Goal: Book appointment/travel/reservation

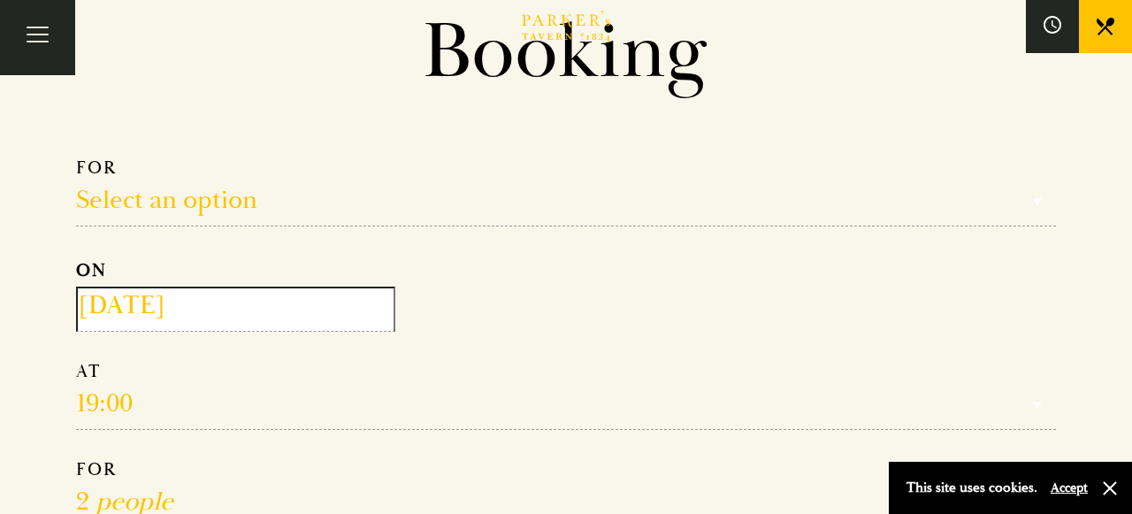
scroll to position [150, 0]
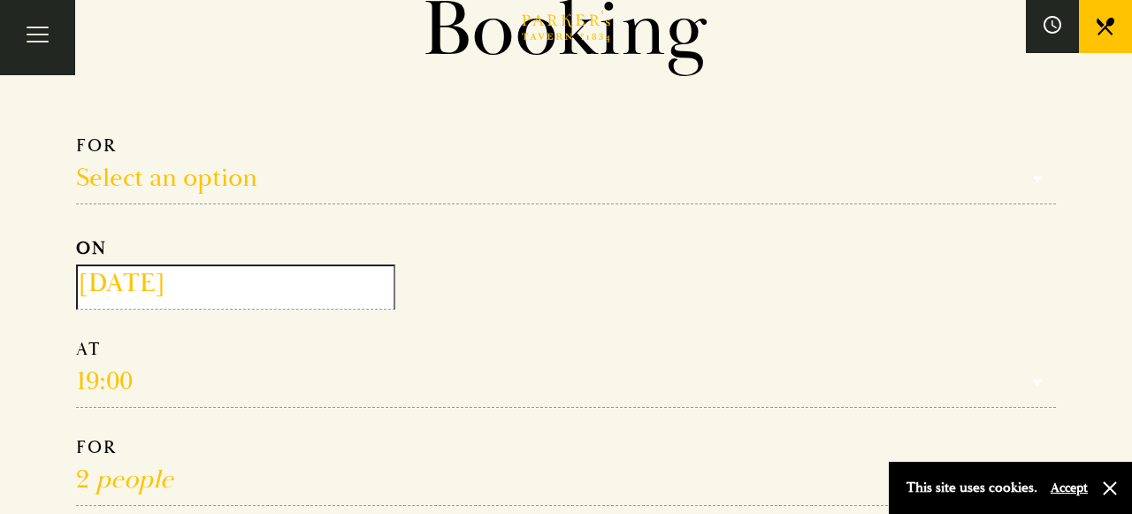
click at [239, 181] on select "Select an option Lunch Dinner Afternoon Tea" at bounding box center [566, 169] width 980 height 70
select select "134868"
click at [220, 281] on input "2025-09-18" at bounding box center [235, 286] width 319 height 45
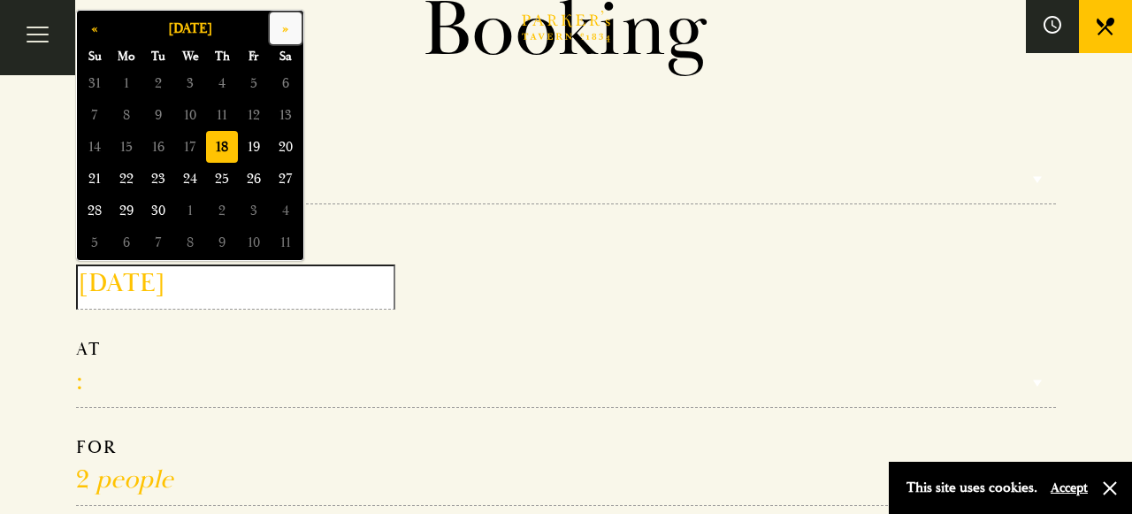
click at [286, 33] on button "»" at bounding box center [286, 28] width 32 height 32
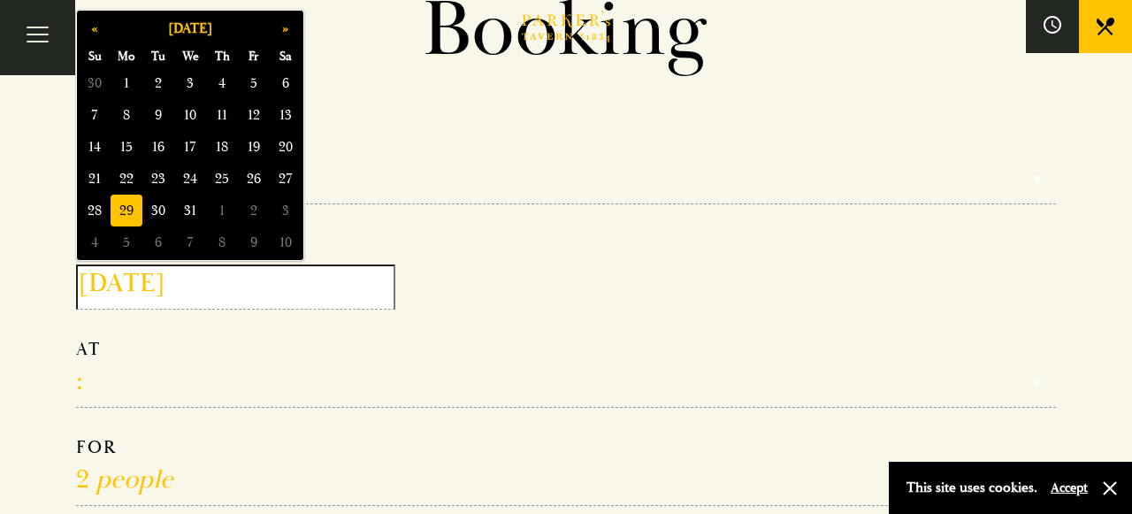
click at [117, 215] on span "29" at bounding box center [127, 211] width 32 height 32
type input "2025-12-29"
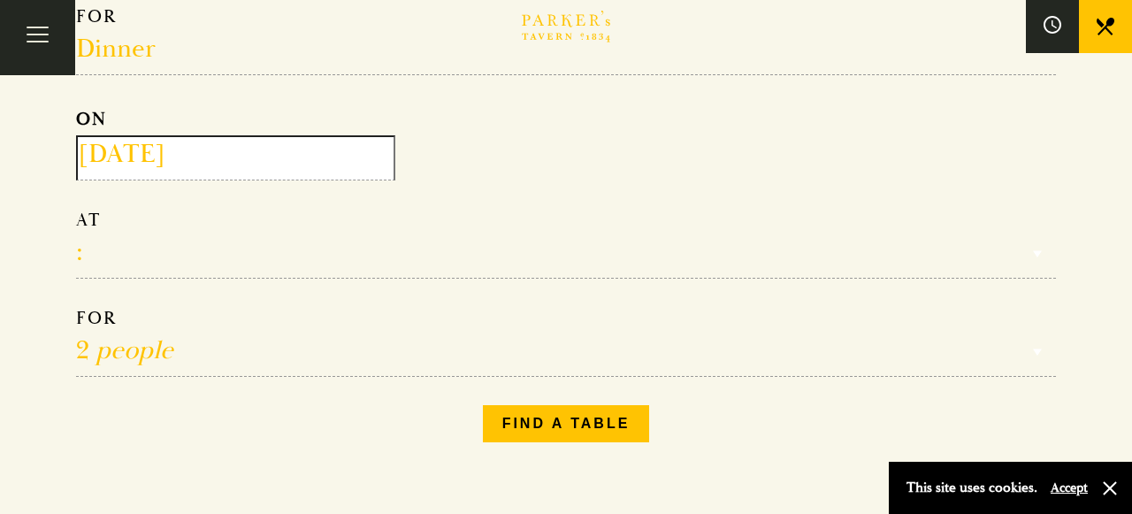
scroll to position [302, 0]
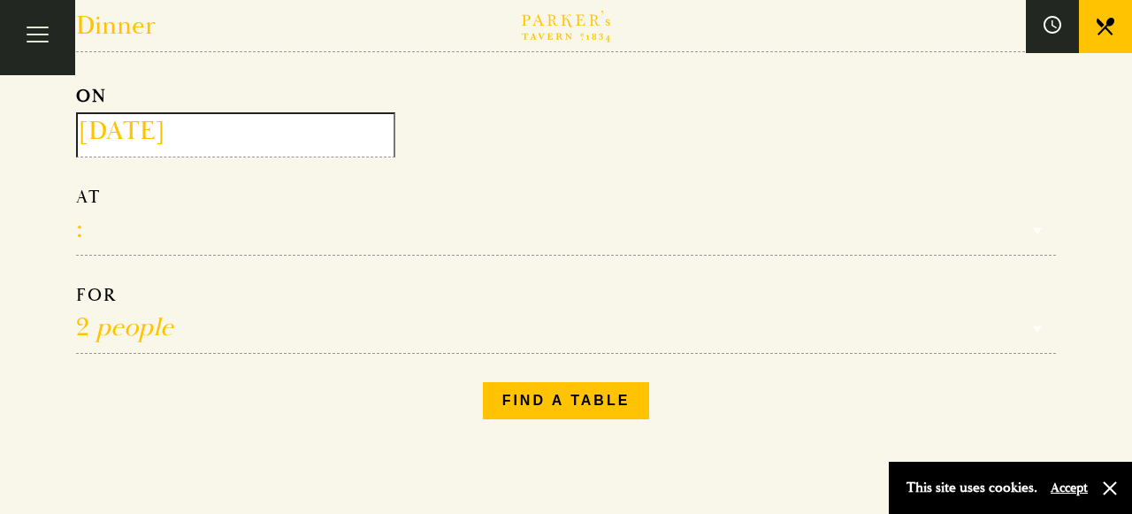
click at [378, 235] on select "17:00 18:00 18:30 19:00 19:30 20:00 20:30 21:00 21:30" at bounding box center [566, 221] width 980 height 70
select select "19:00"
click at [142, 335] on select "1 person 2 people 3 people 4 people 5 people 6 people 7 people 8 people 9 peopl…" at bounding box center [566, 319] width 980 height 70
select select "8"
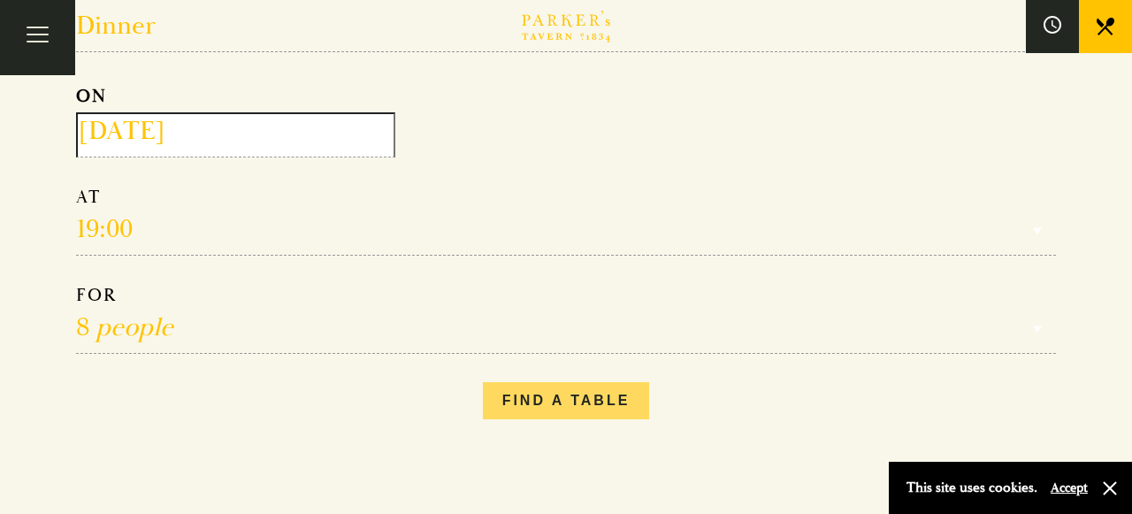
click at [606, 394] on button "Find a table" at bounding box center [566, 400] width 167 height 37
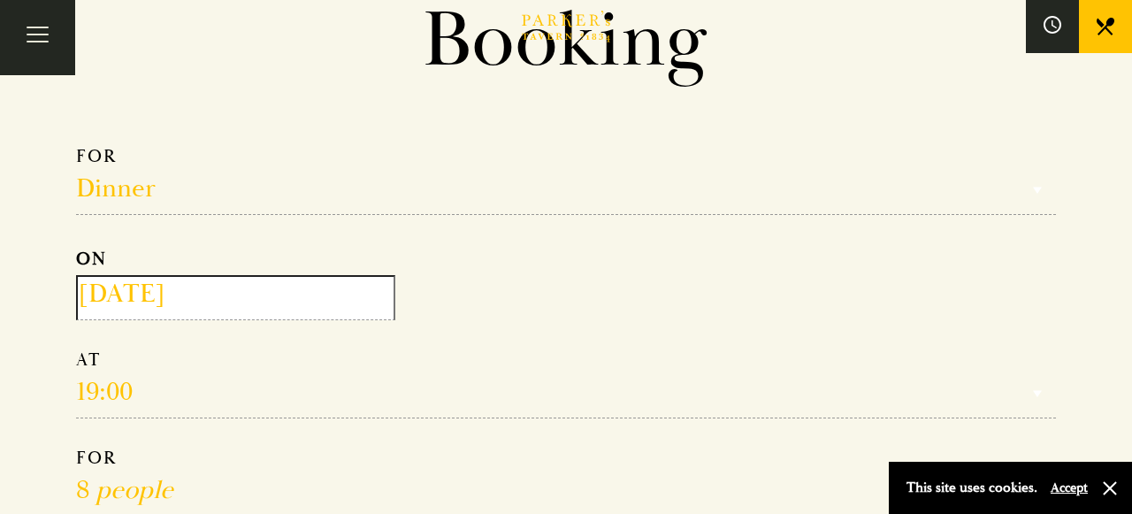
scroll to position [0, 0]
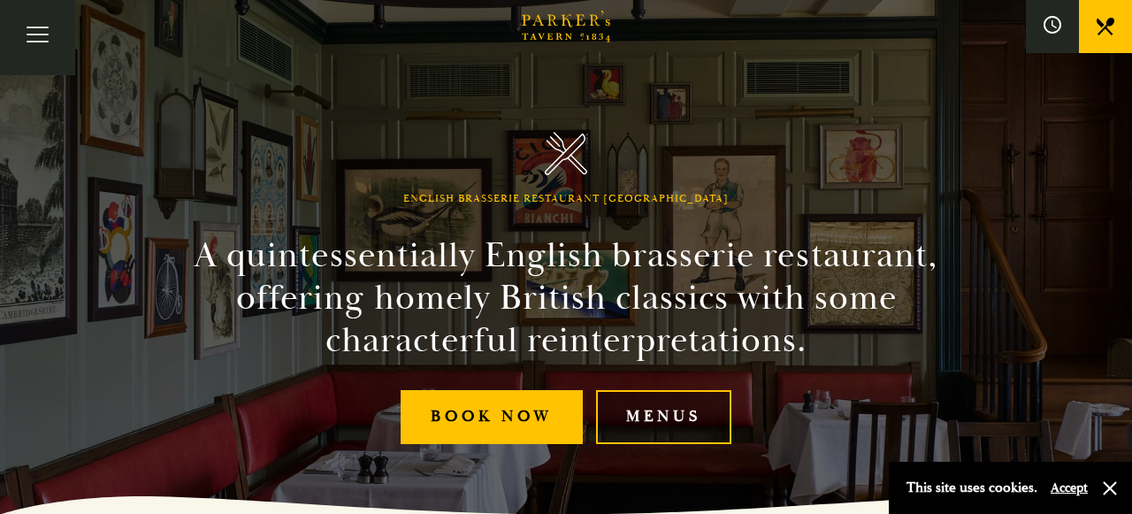
click at [687, 415] on link "Menus" at bounding box center [663, 417] width 135 height 54
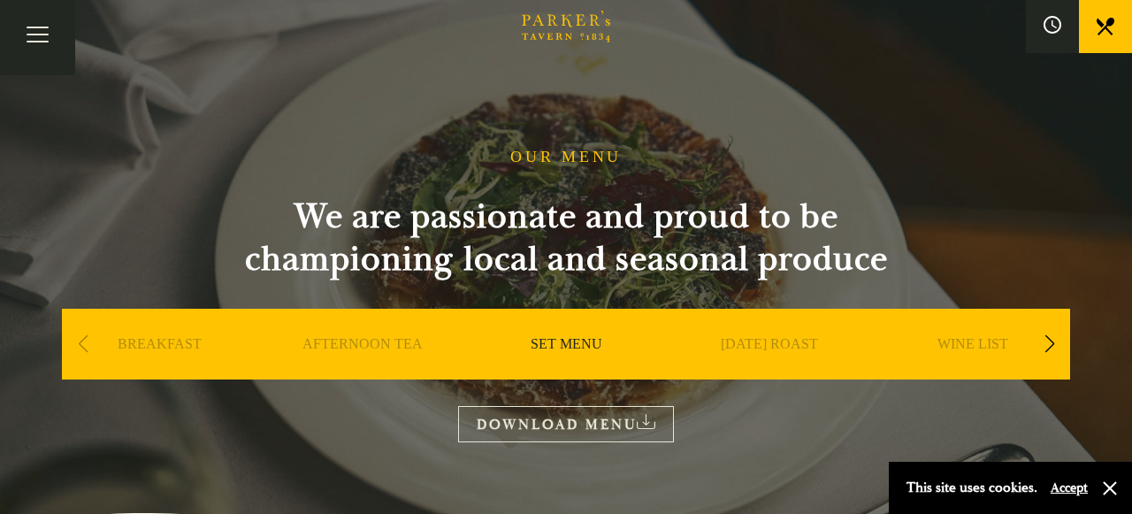
click at [577, 340] on link "SET MENU" at bounding box center [567, 370] width 72 height 71
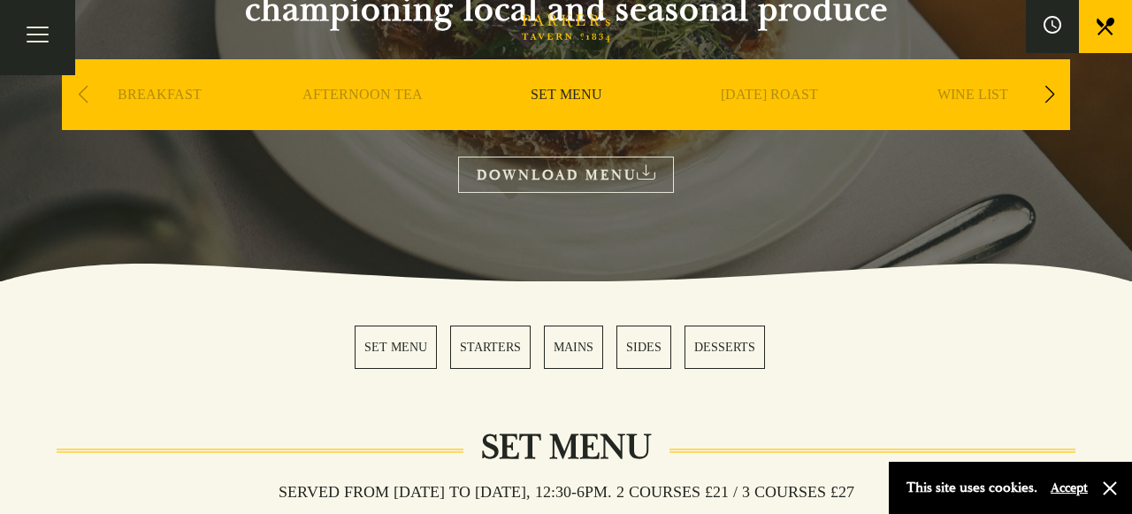
scroll to position [248, 0]
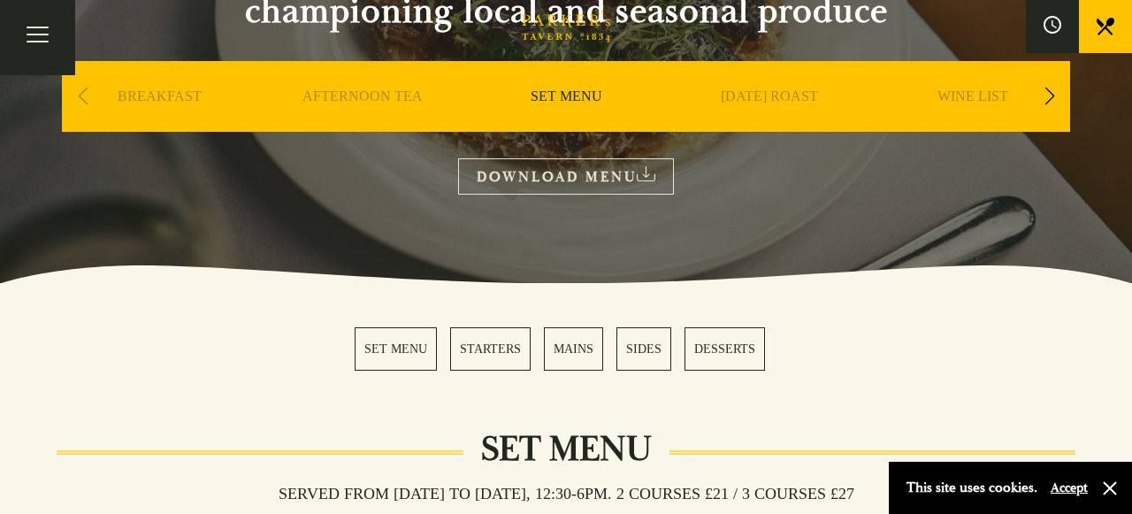
click at [561, 353] on link "MAINS" at bounding box center [573, 348] width 59 height 43
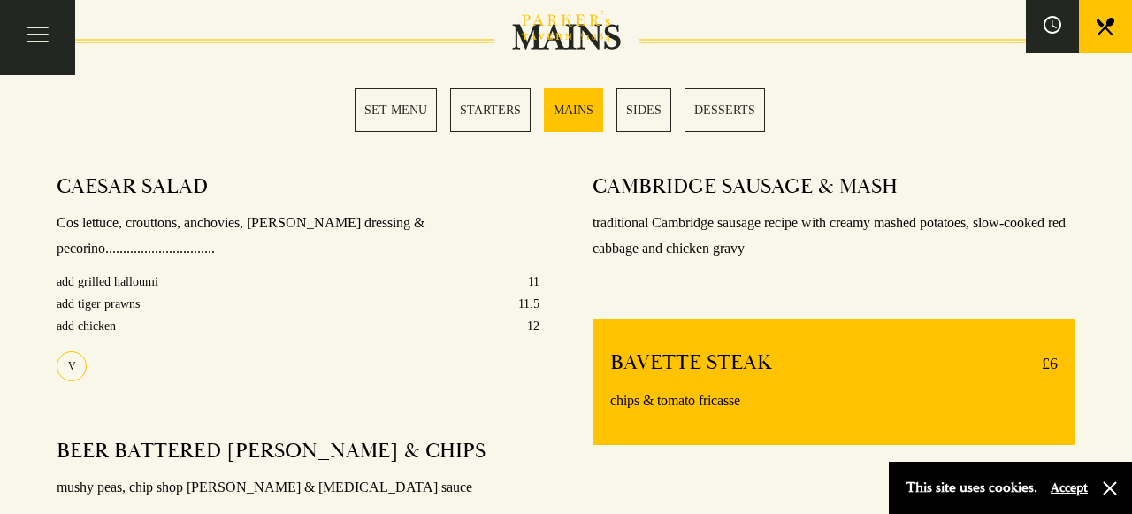
scroll to position [1409, 0]
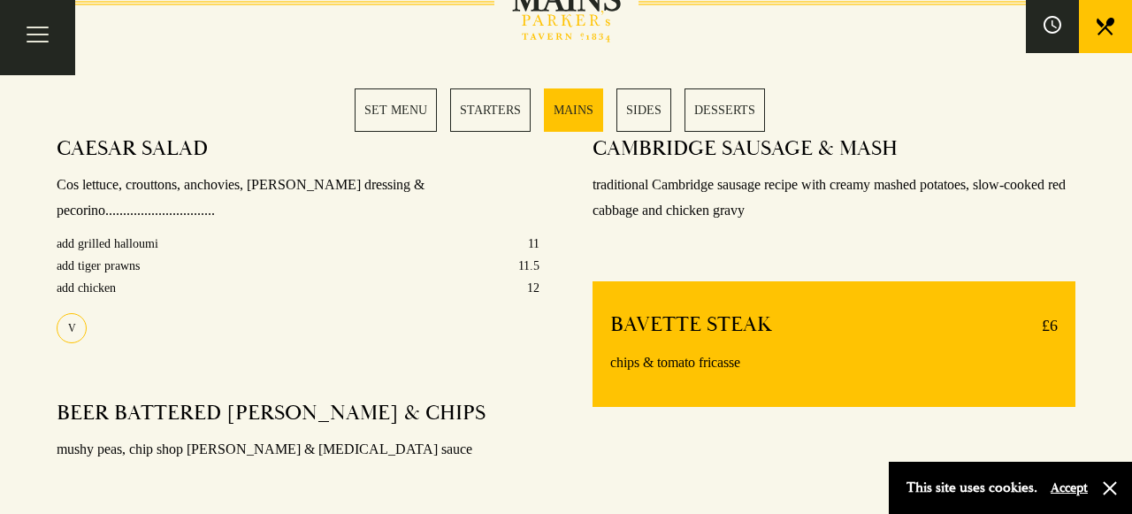
click at [400, 103] on link "SET MENU" at bounding box center [396, 109] width 82 height 43
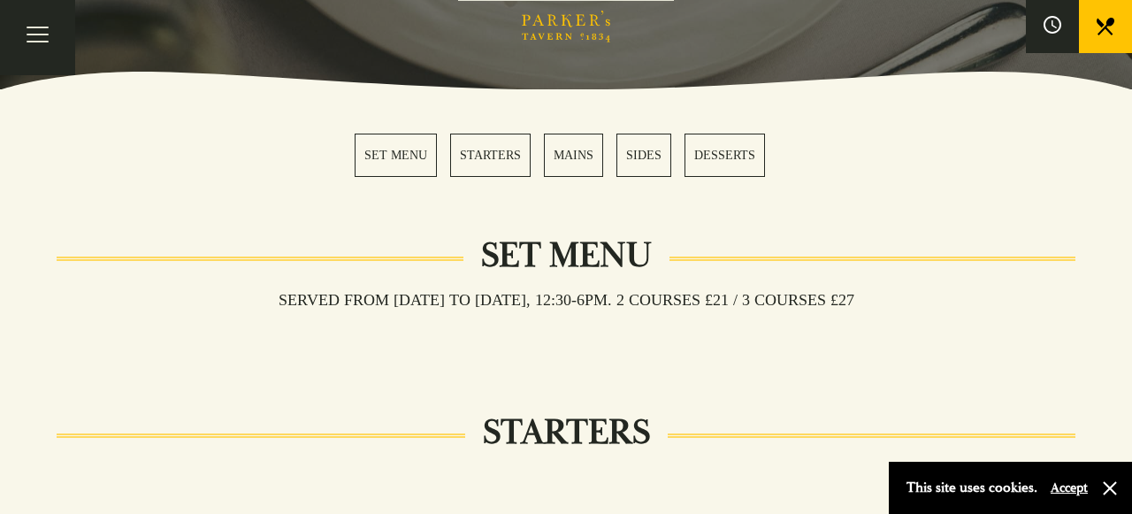
scroll to position [427, 0]
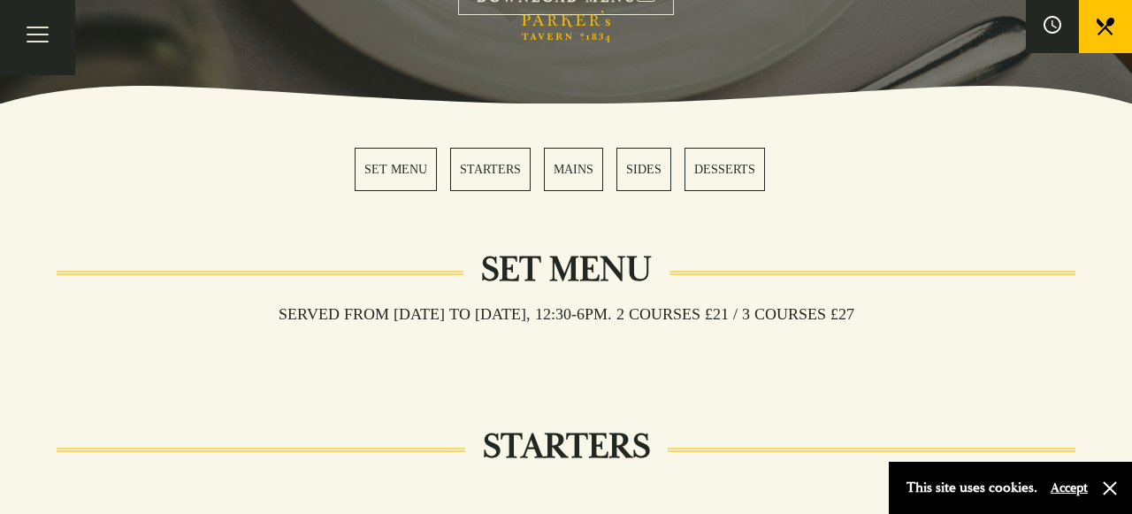
click at [577, 177] on link "MAINS" at bounding box center [573, 169] width 59 height 43
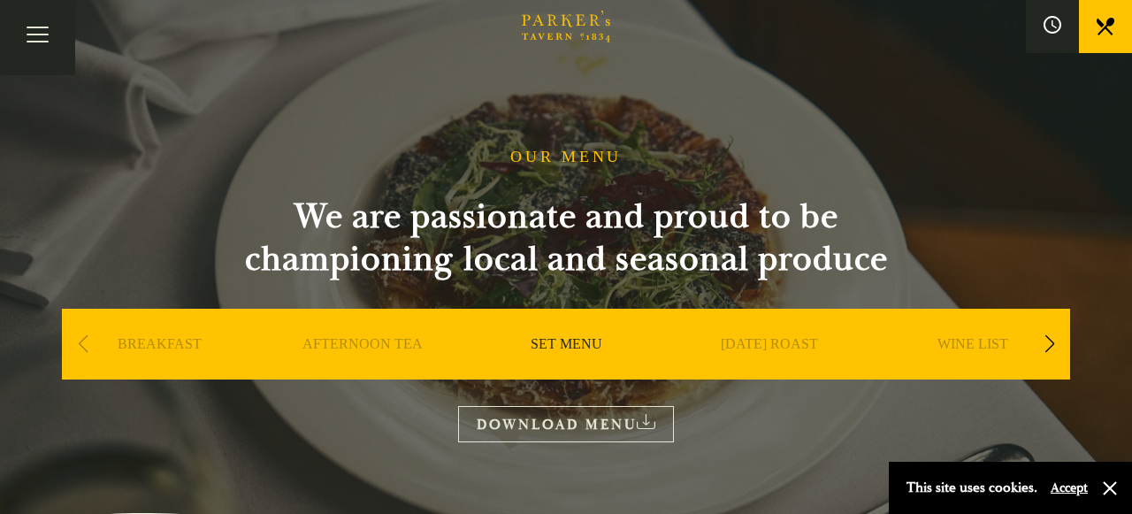
click at [1041, 349] on div "Next slide" at bounding box center [1049, 344] width 24 height 39
click at [1008, 342] on link "A LA CARTE" at bounding box center [973, 370] width 82 height 71
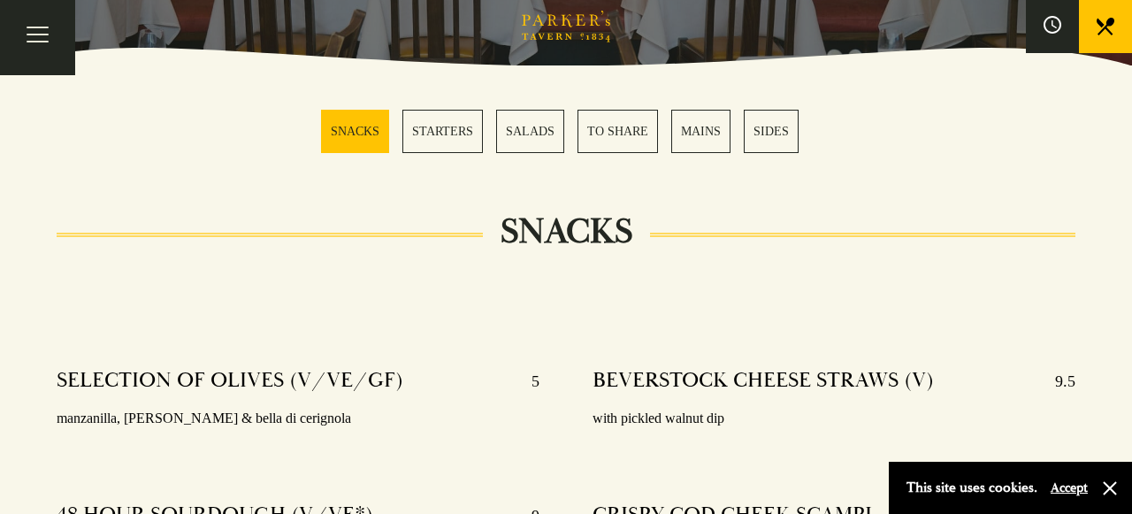
scroll to position [469, 0]
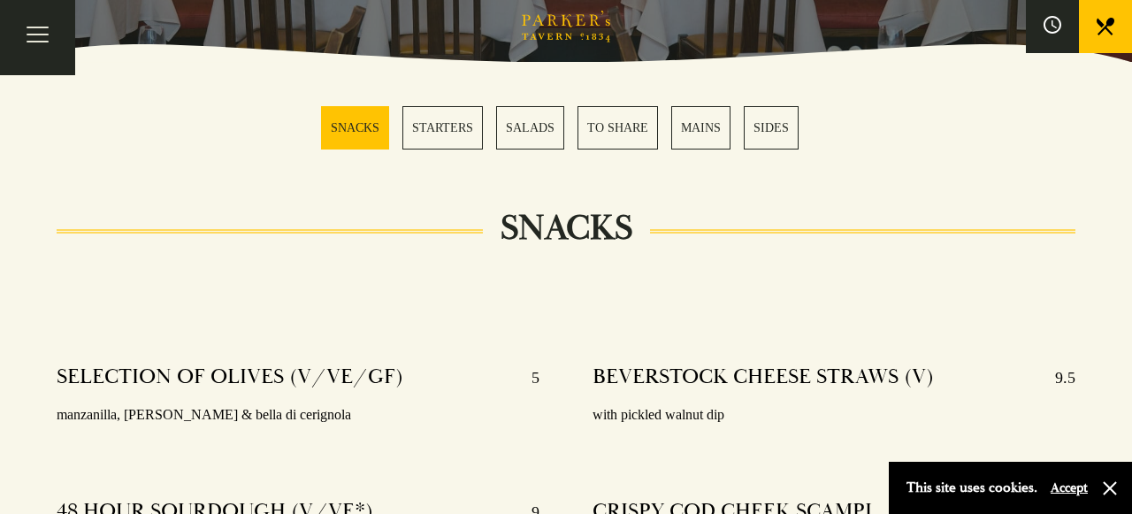
click at [724, 123] on link "MAINS" at bounding box center [700, 127] width 59 height 43
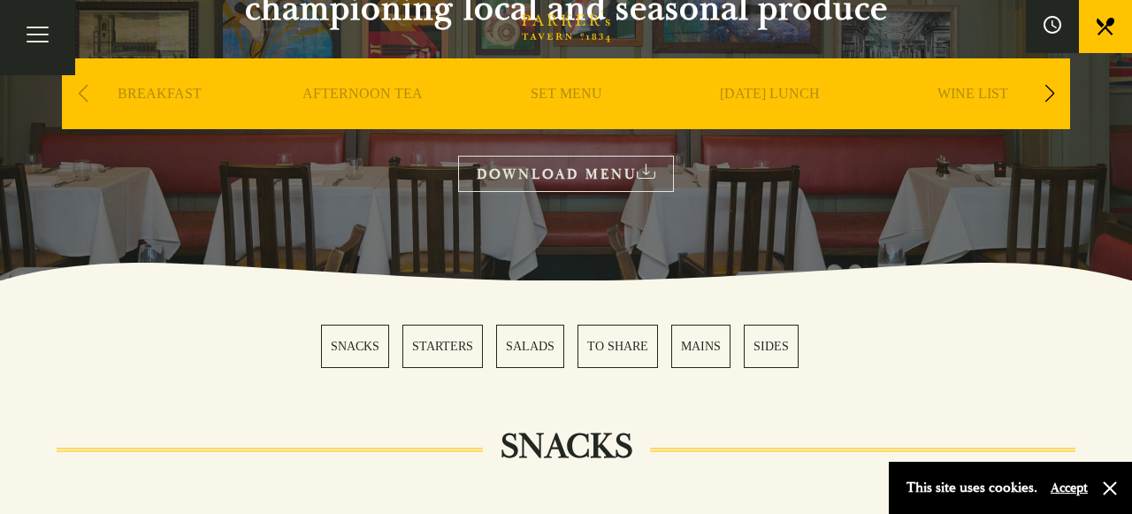
scroll to position [251, 0]
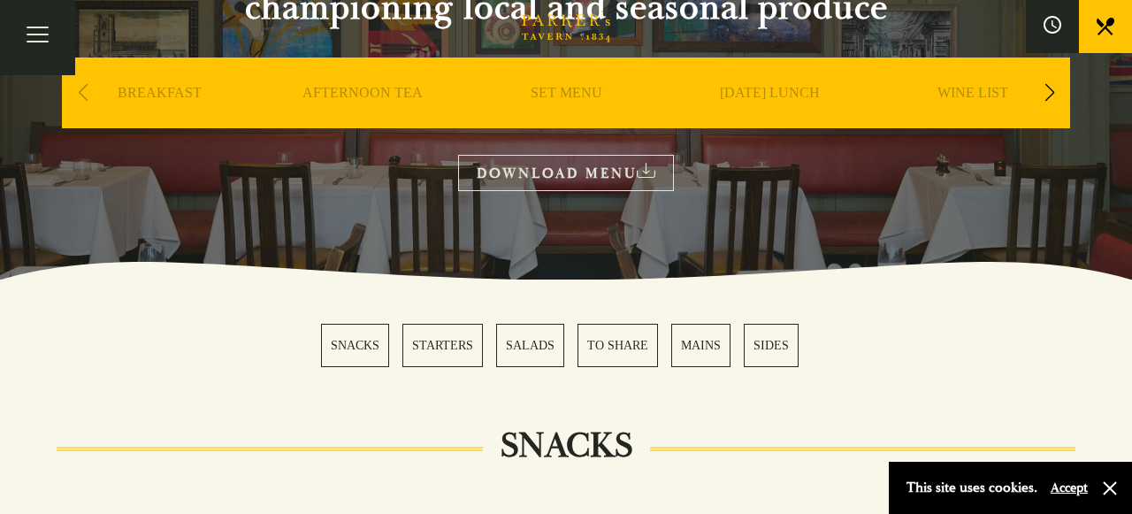
click at [572, 95] on link "SET MENU" at bounding box center [567, 119] width 72 height 71
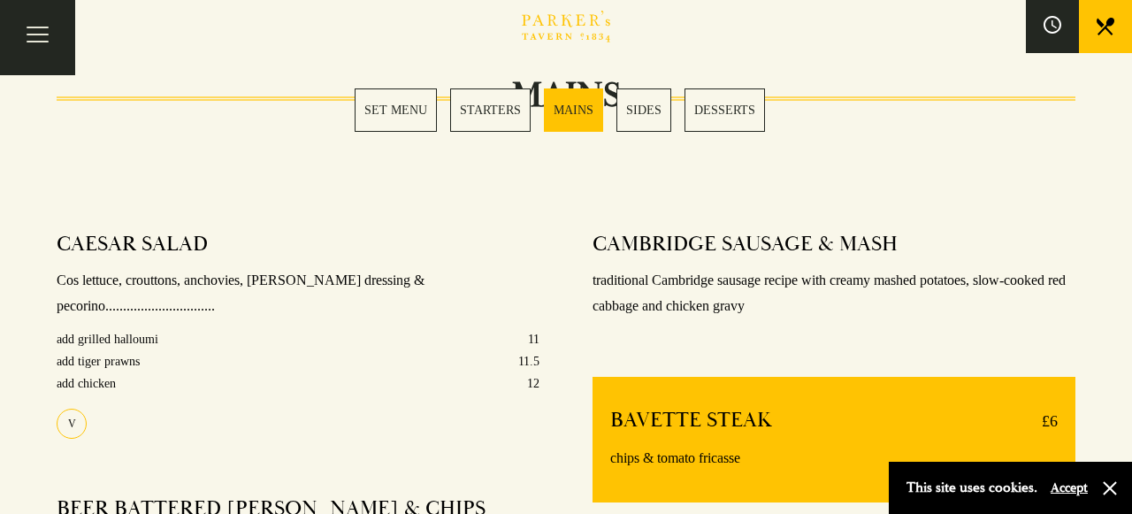
scroll to position [1362, 0]
